Goal: Information Seeking & Learning: Learn about a topic

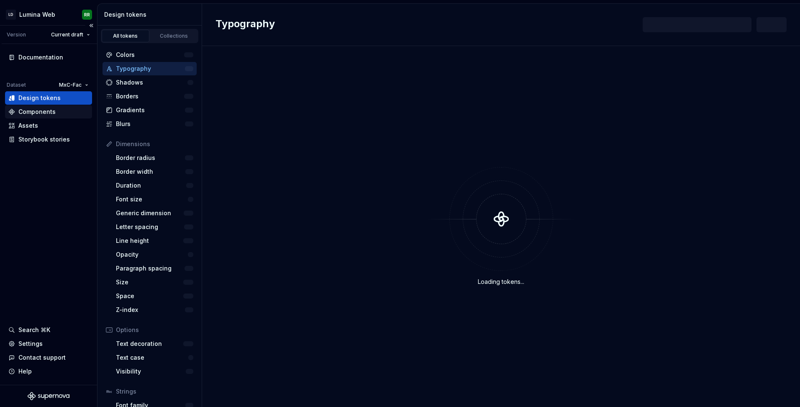
click at [38, 113] on div "Components" at bounding box center [36, 112] width 37 height 8
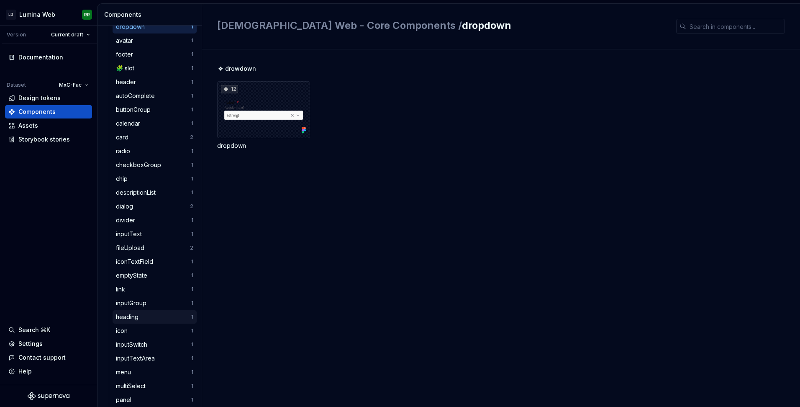
scroll to position [167, 0]
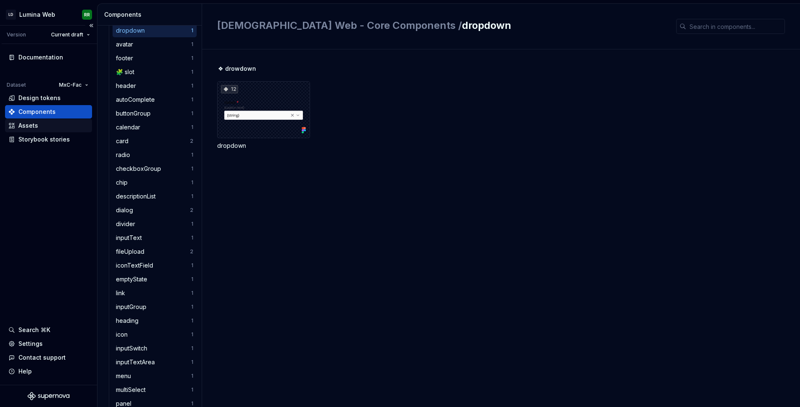
click at [33, 129] on div "Assets" at bounding box center [28, 125] width 20 height 8
click at [33, 138] on div "Storybook stories" at bounding box center [43, 139] width 51 height 8
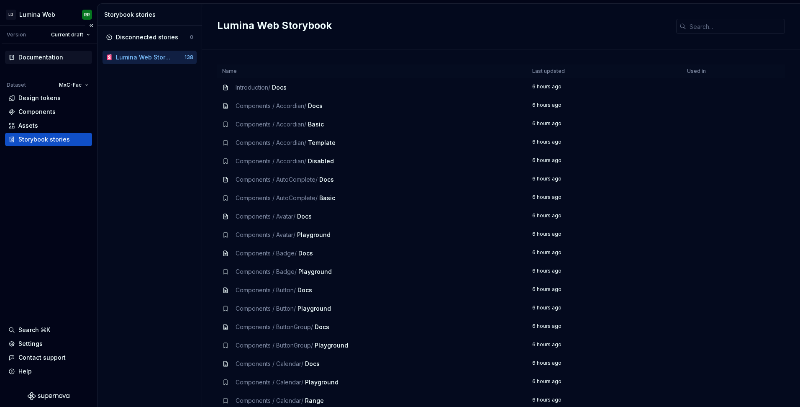
click at [47, 59] on div "Documentation" at bounding box center [40, 57] width 45 height 8
